Goal: Information Seeking & Learning: Learn about a topic

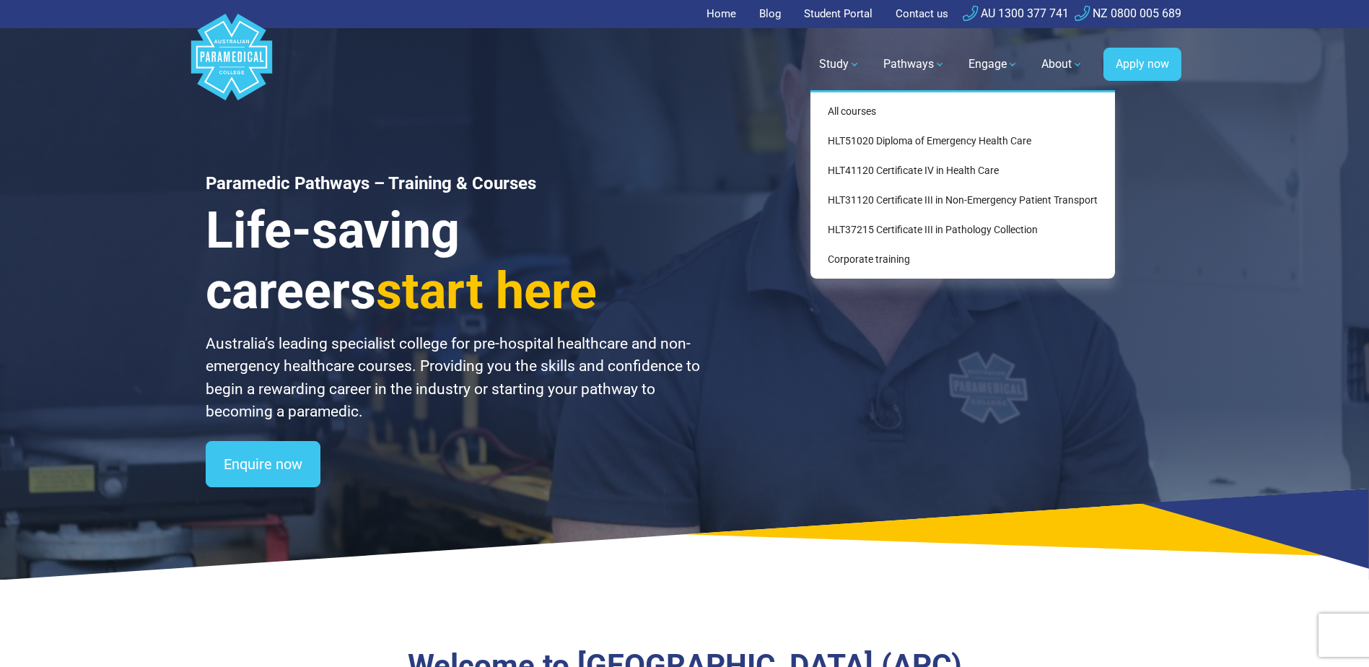
drag, startPoint x: 0, startPoint y: 0, endPoint x: 846, endPoint y: 61, distance: 848.0
click at [846, 61] on link "Study" at bounding box center [840, 64] width 58 height 40
click at [870, 227] on link "HLT37215 Certificate III in Pathology Collection" at bounding box center [962, 230] width 293 height 27
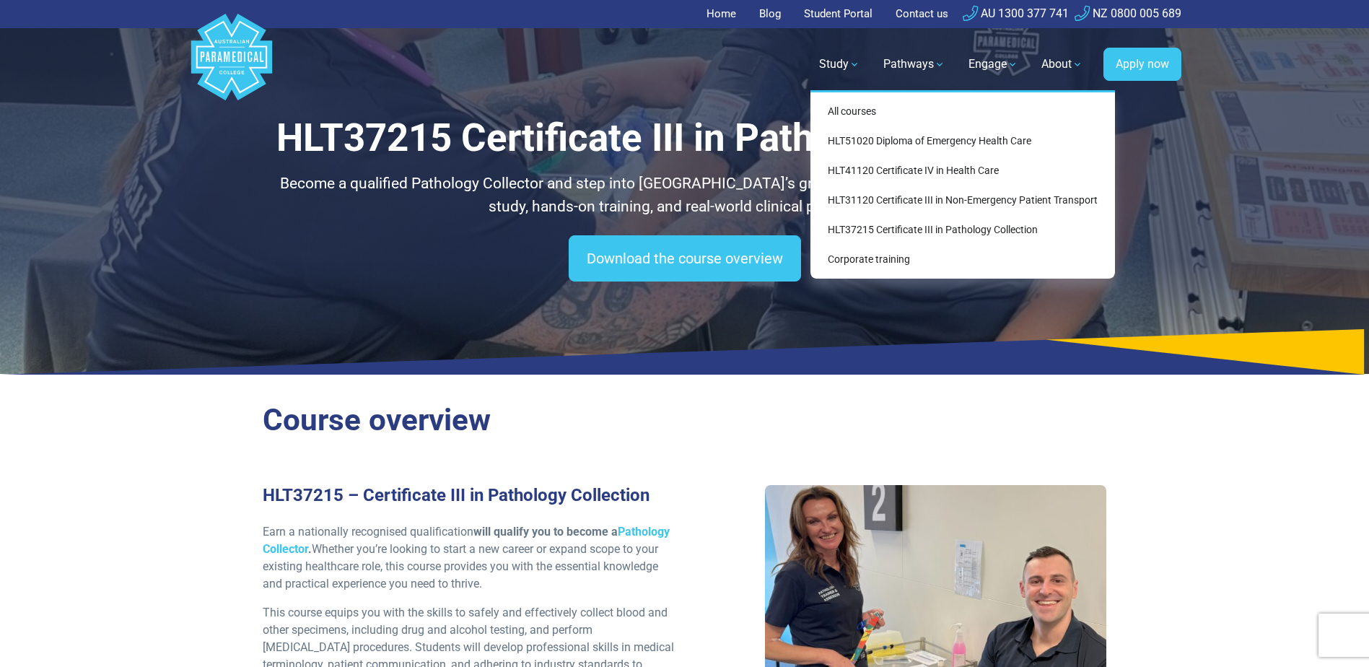
click at [849, 61] on link "Study" at bounding box center [840, 64] width 58 height 40
click at [866, 200] on link "HLT31120 Certificate III in Non-Emergency Patient Transport" at bounding box center [962, 200] width 293 height 27
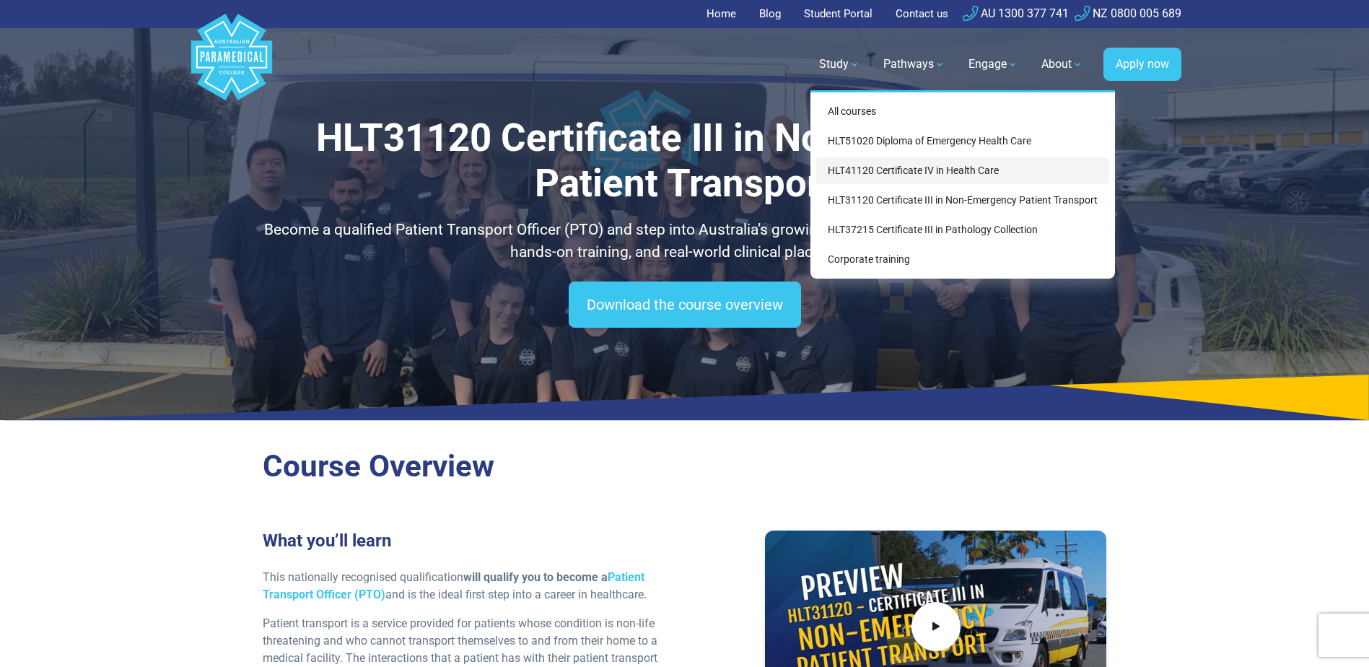
click at [857, 172] on link "HLT41120 Certificate IV in Health Care" at bounding box center [962, 170] width 293 height 27
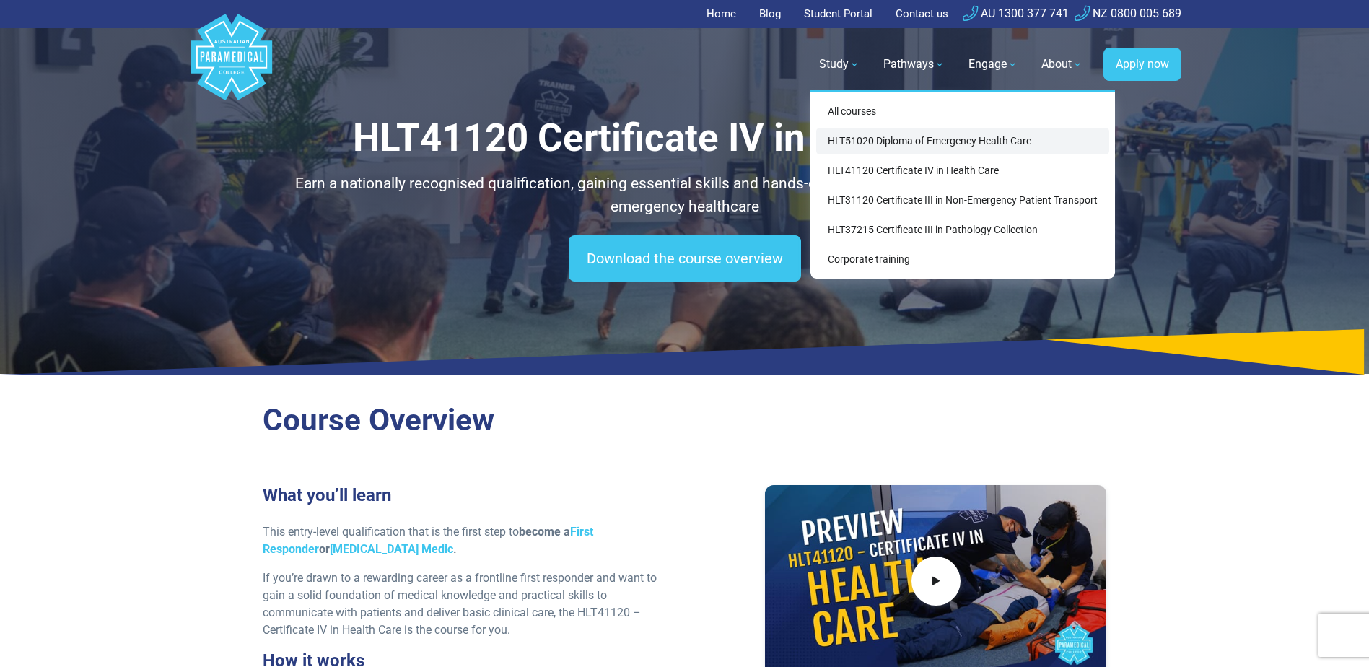
click at [860, 138] on link "HLT51020 Diploma of Emergency Health Care" at bounding box center [962, 141] width 293 height 27
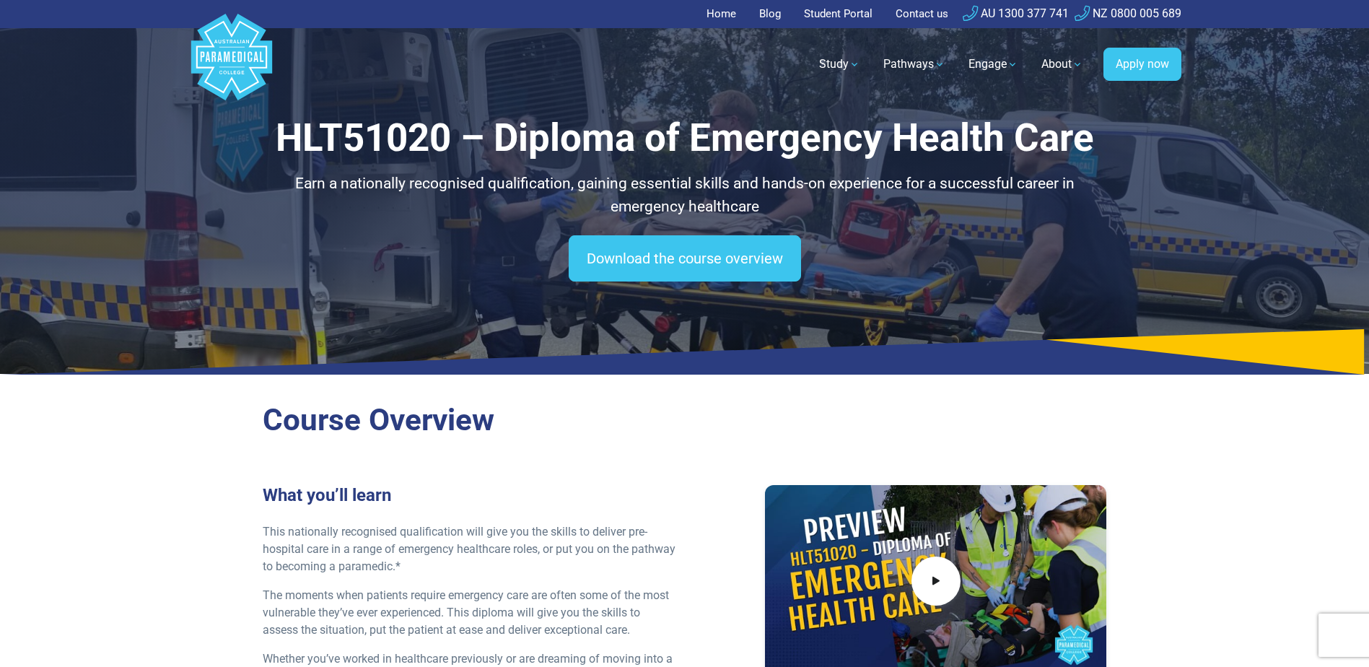
click at [717, 10] on link "Home" at bounding box center [726, 14] width 38 height 28
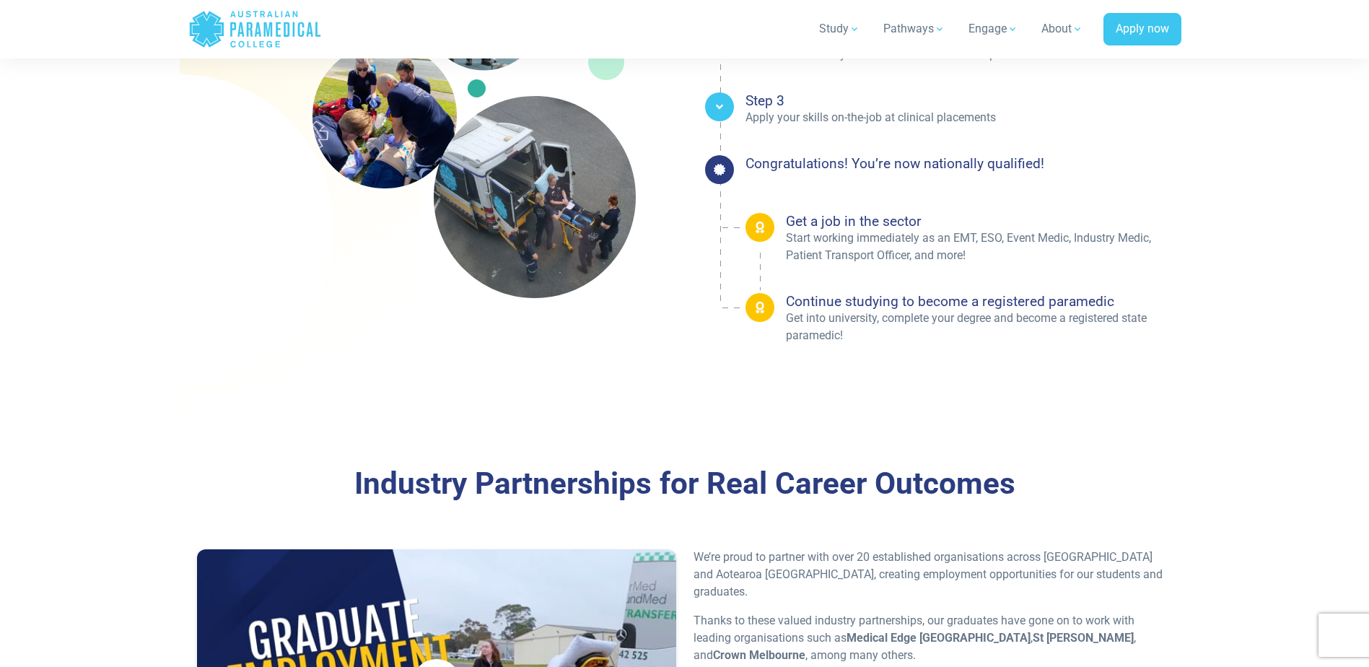
scroll to position [2526, 0]
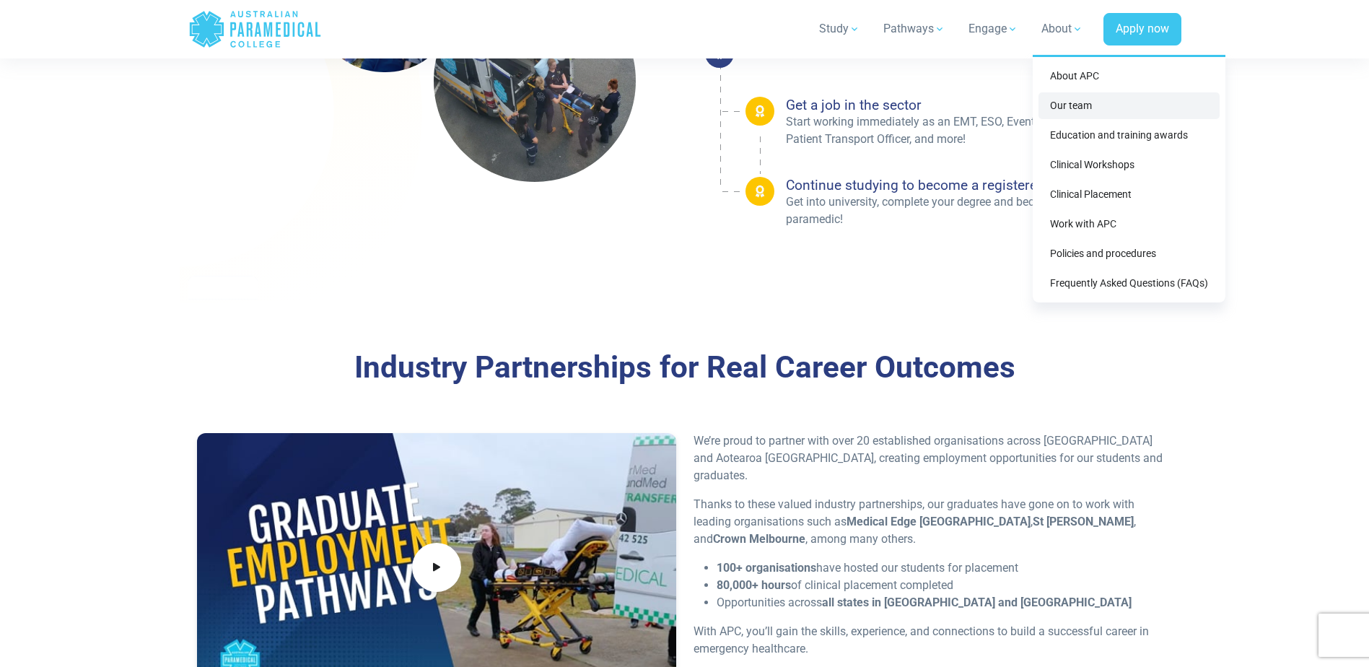
click at [1073, 106] on link "Our team" at bounding box center [1129, 105] width 181 height 27
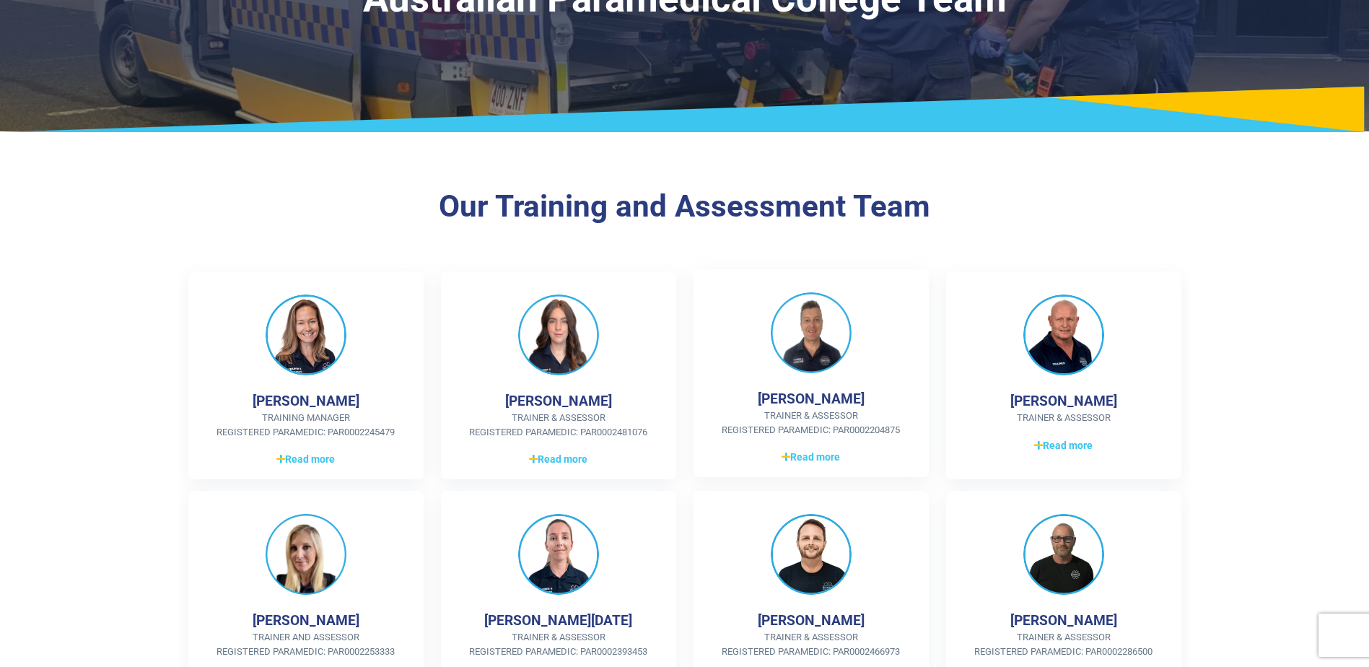
scroll to position [144, 0]
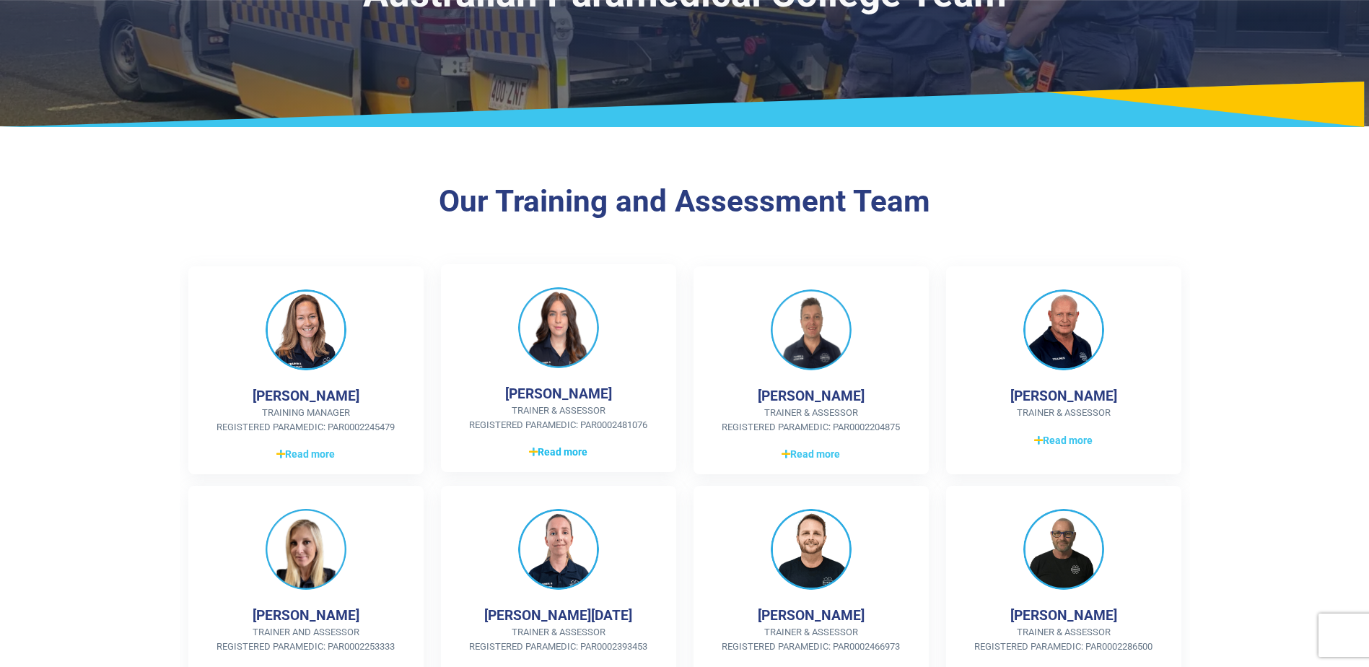
click at [562, 453] on span "Read more" at bounding box center [558, 452] width 58 height 15
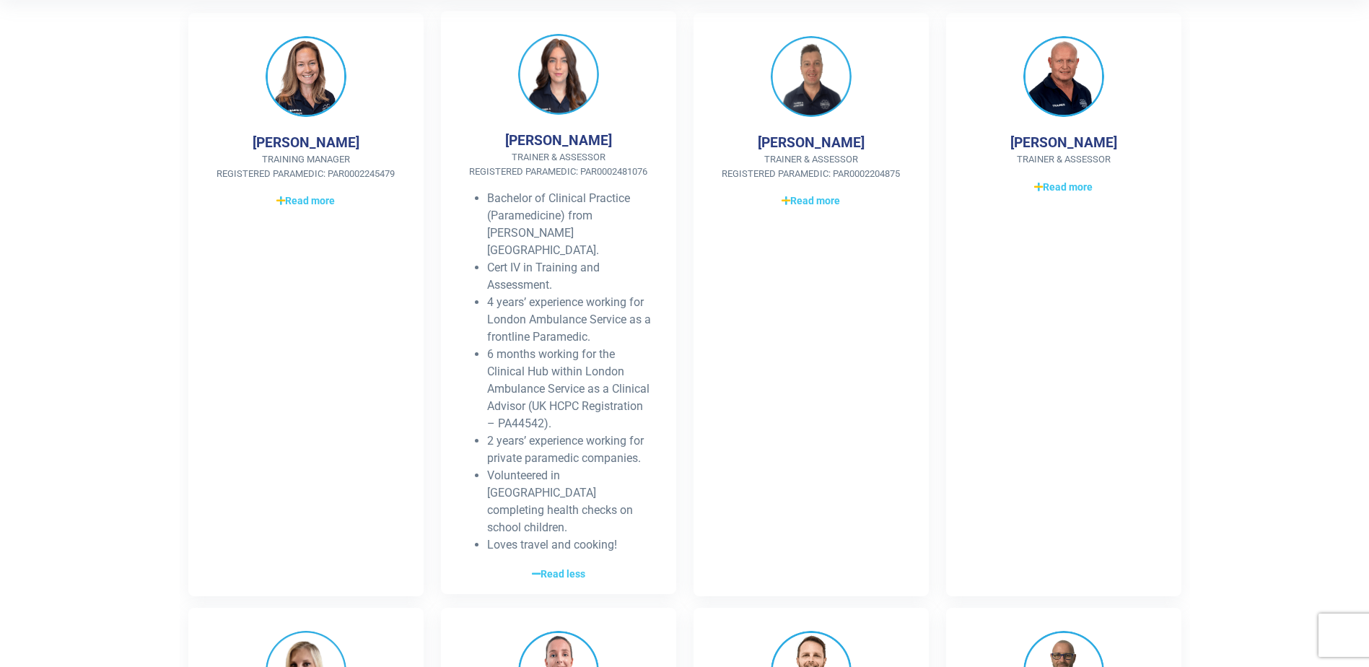
scroll to position [433, 0]
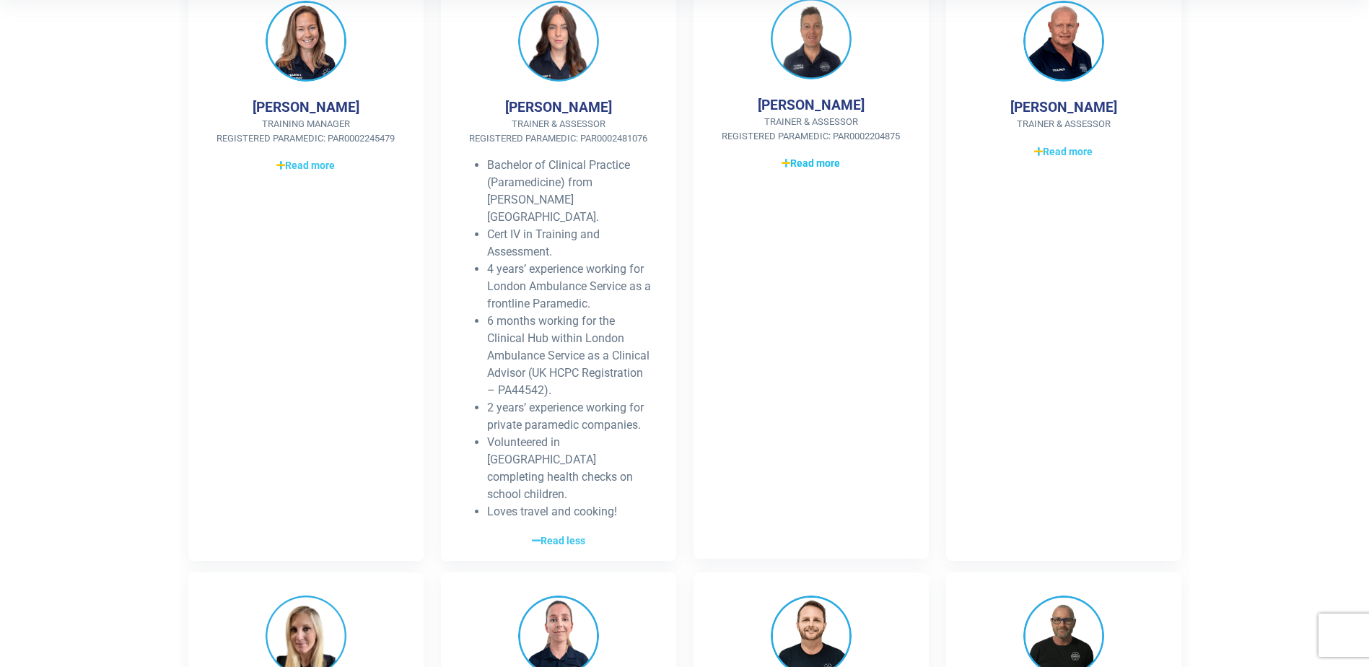
click at [793, 166] on span "Read more" at bounding box center [811, 163] width 58 height 15
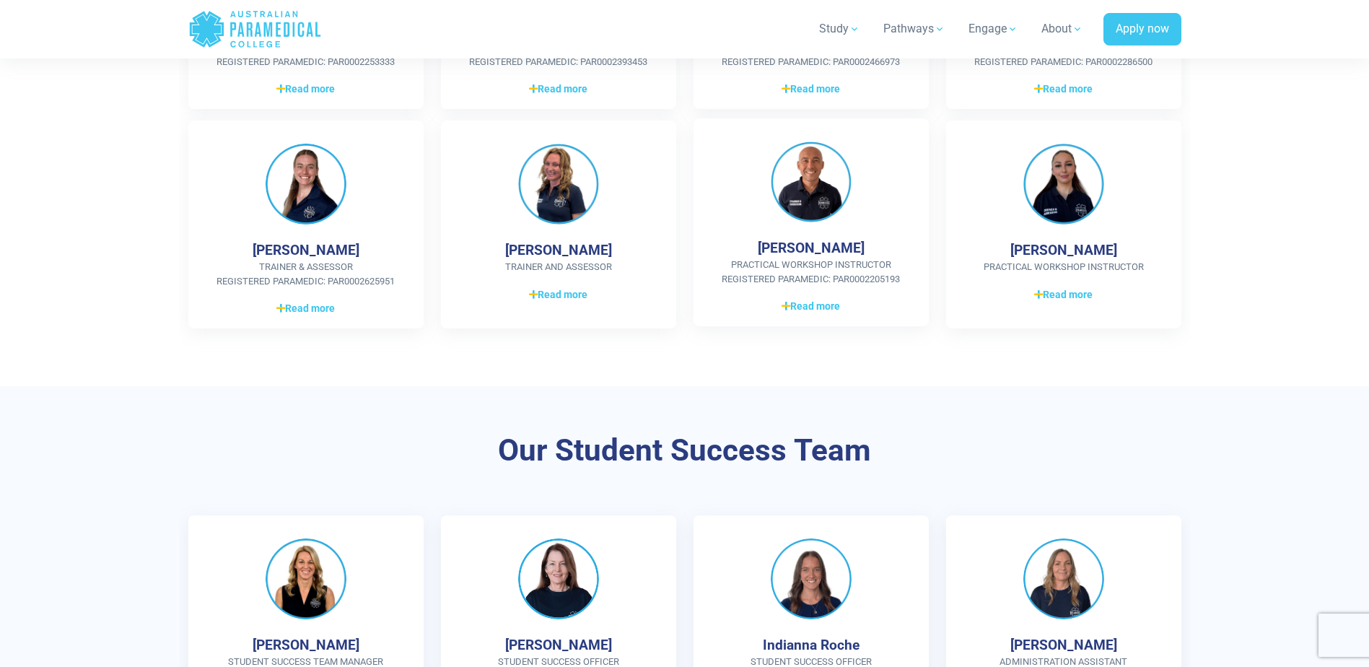
scroll to position [1083, 0]
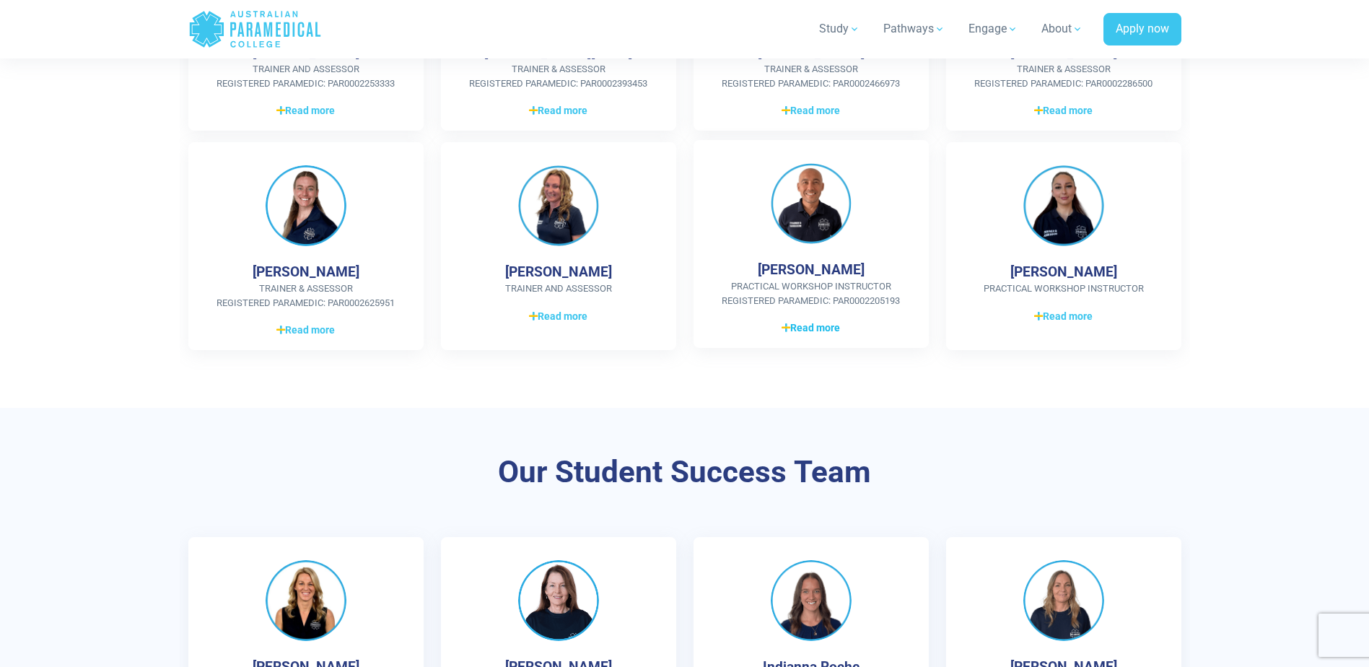
click at [821, 320] on span "Read more" at bounding box center [811, 327] width 58 height 15
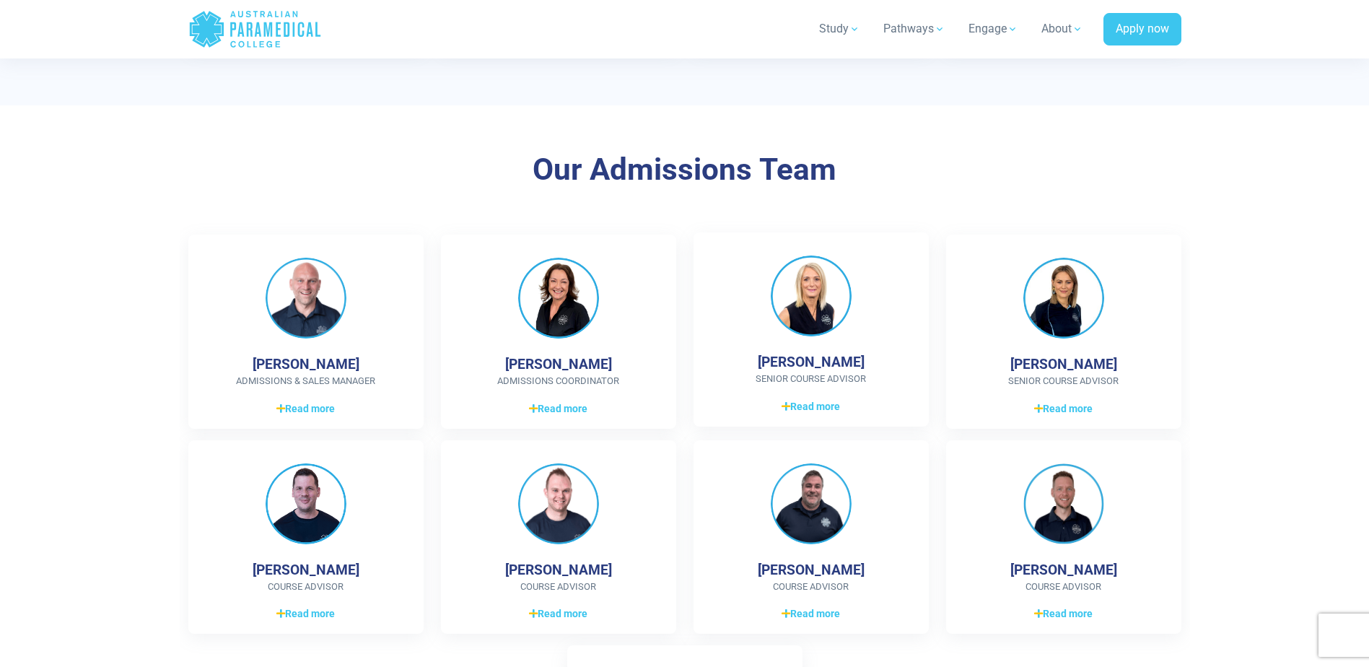
scroll to position [2382, 0]
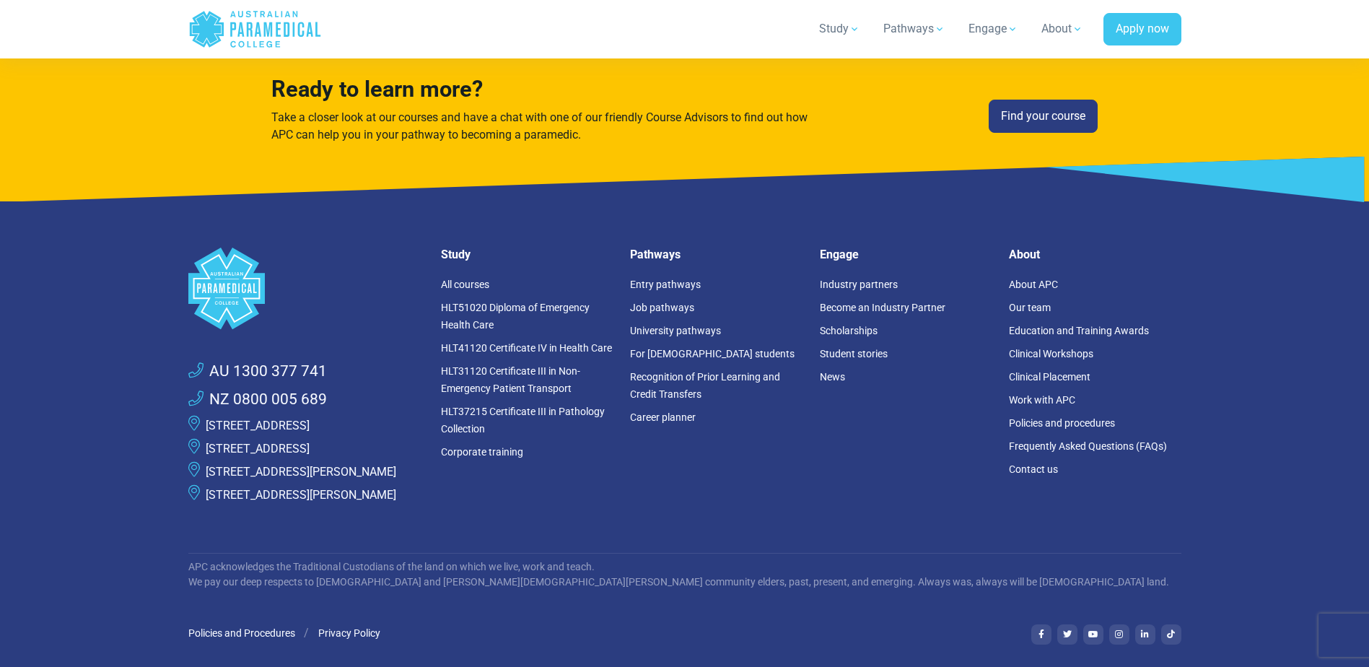
scroll to position [4013, 0]
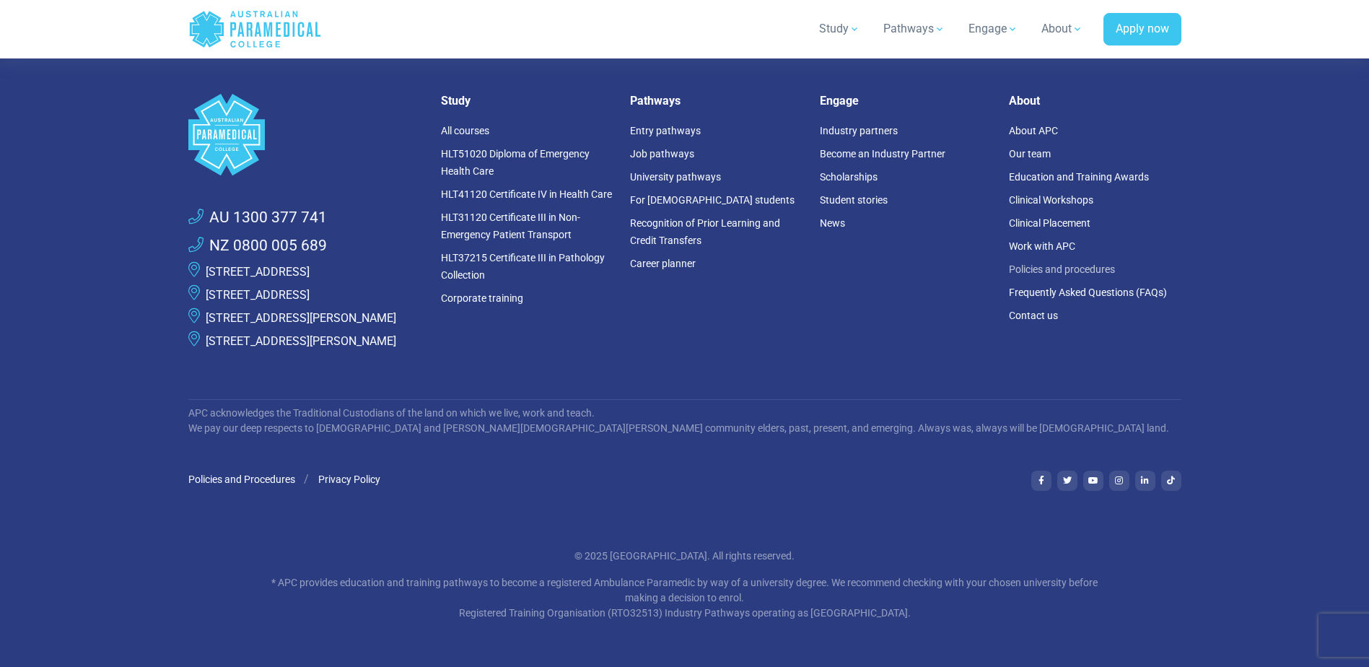
click at [1043, 263] on link "Policies and procedures" at bounding box center [1062, 269] width 106 height 12
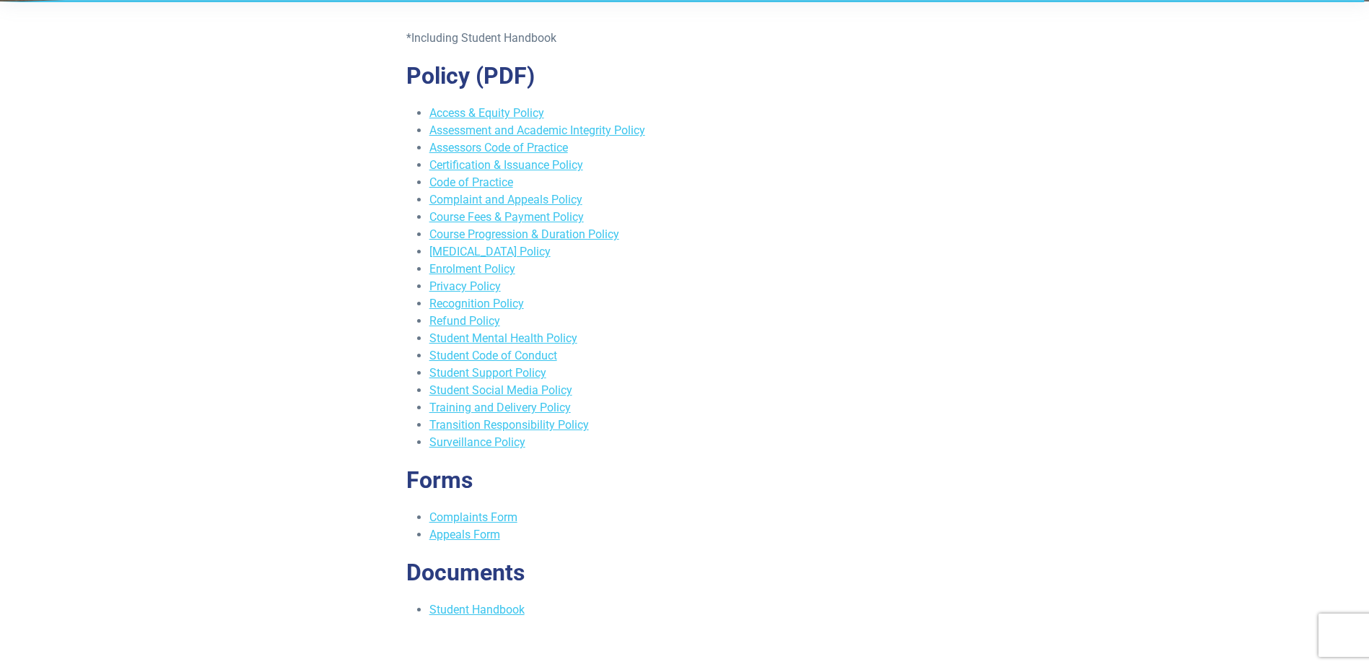
scroll to position [289, 0]
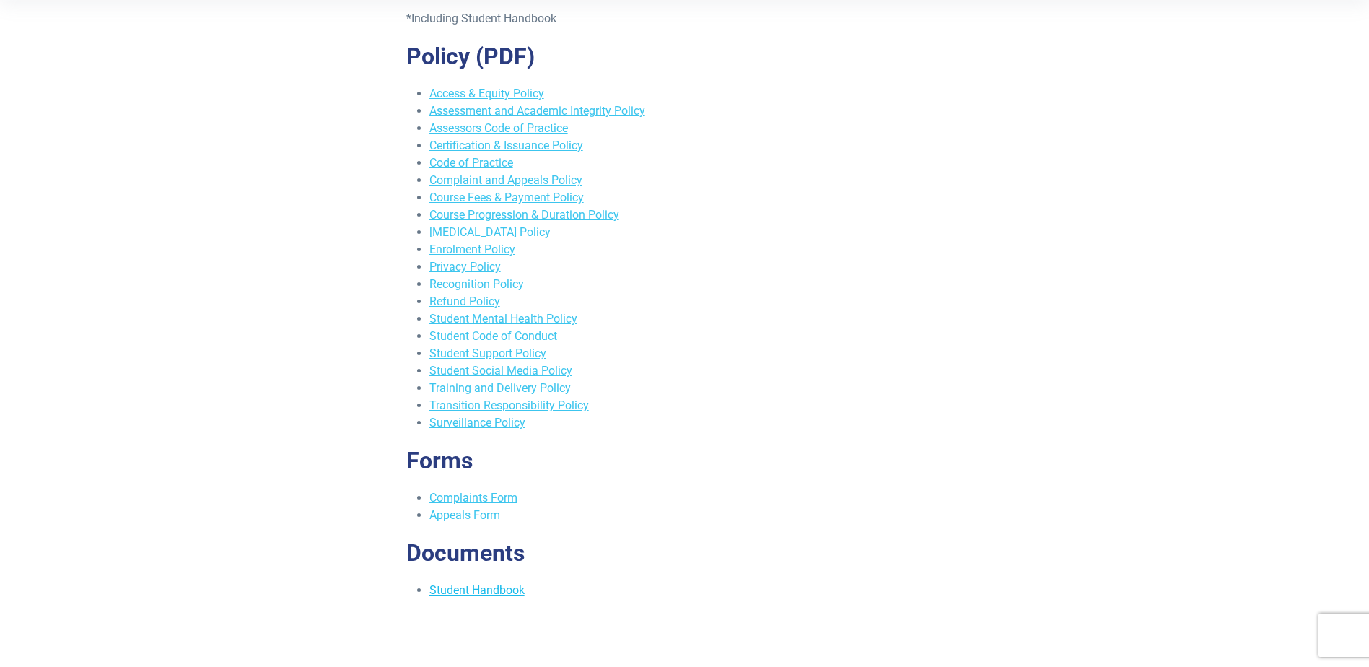
click at [478, 596] on link "Student Handbook" at bounding box center [476, 590] width 95 height 14
